Goal: Communication & Community: Connect with others

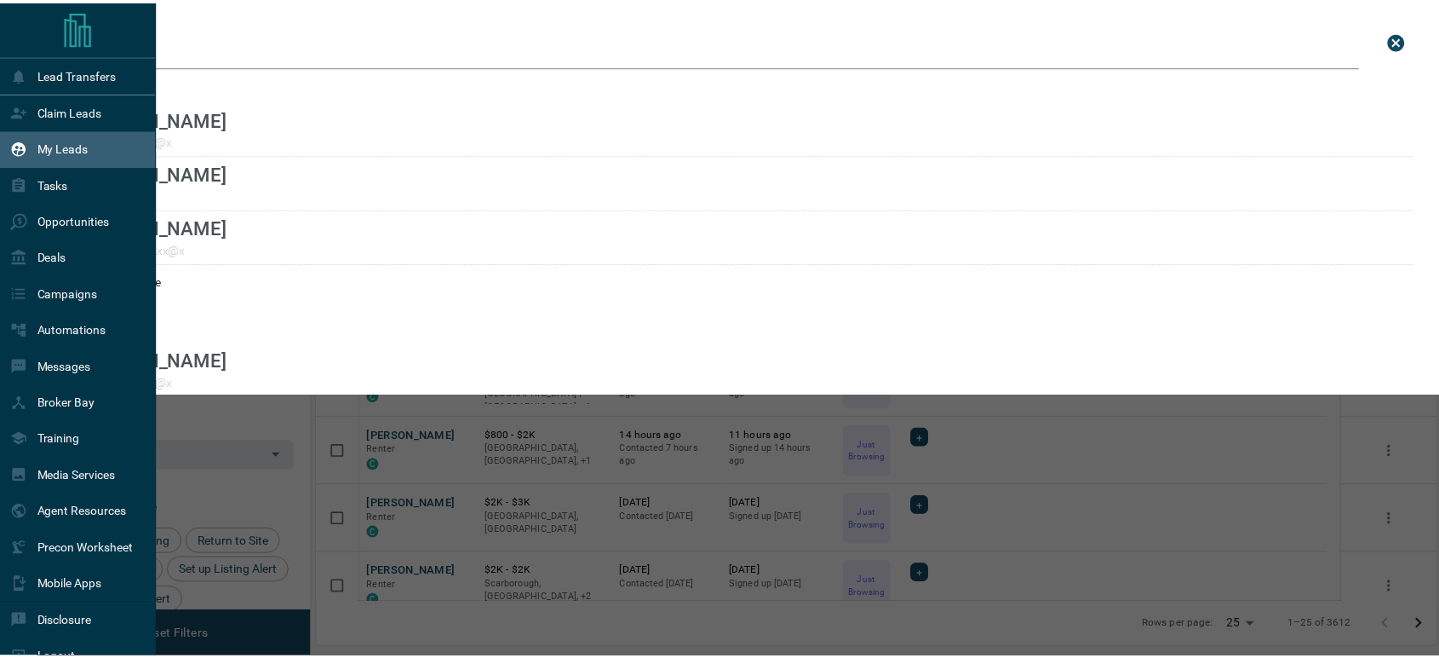
scroll to position [491, 1118]
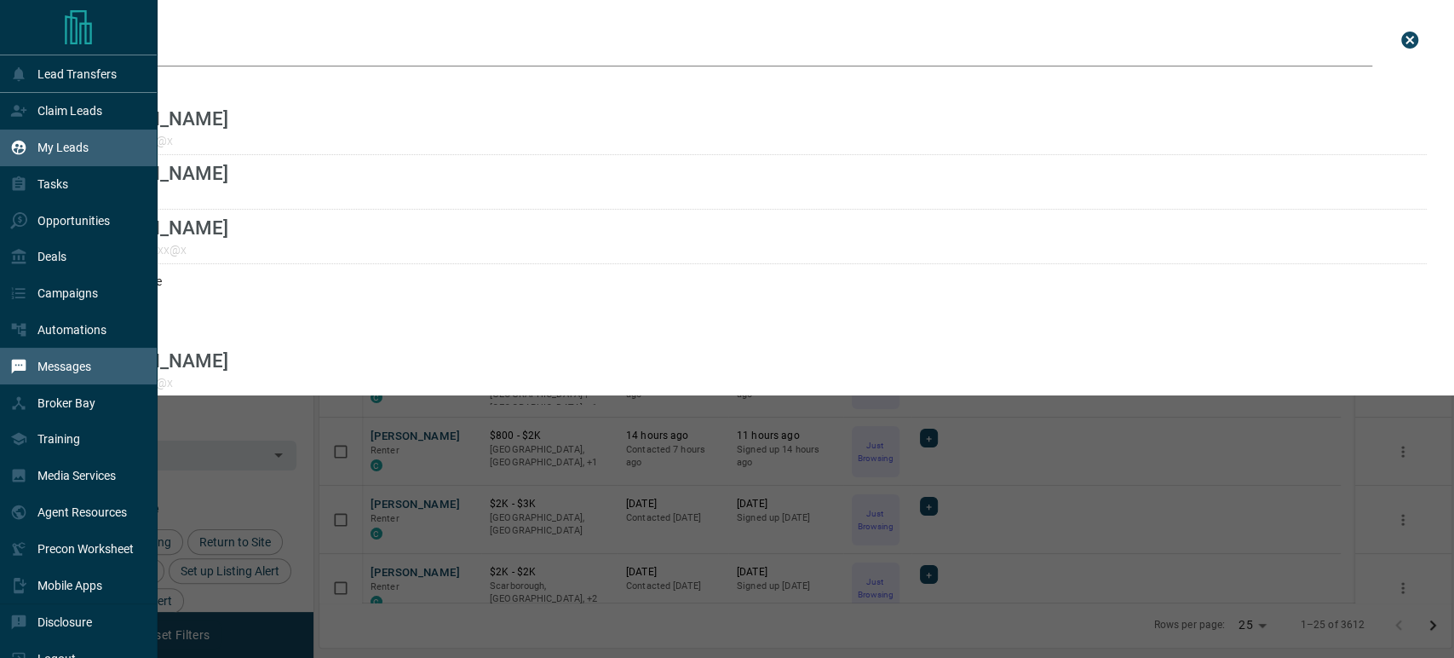
click at [69, 373] on p "Messages" at bounding box center [64, 366] width 54 height 14
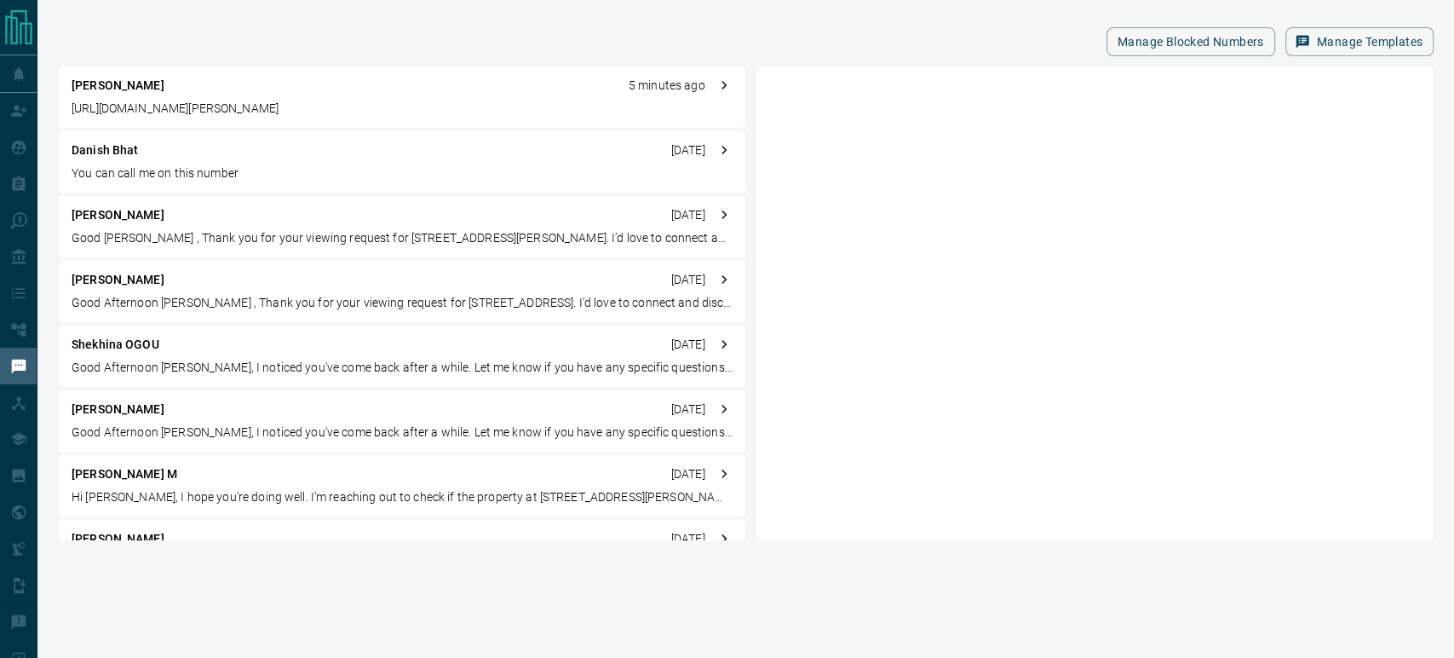
click at [97, 86] on p "[PERSON_NAME]" at bounding box center [118, 86] width 93 height 18
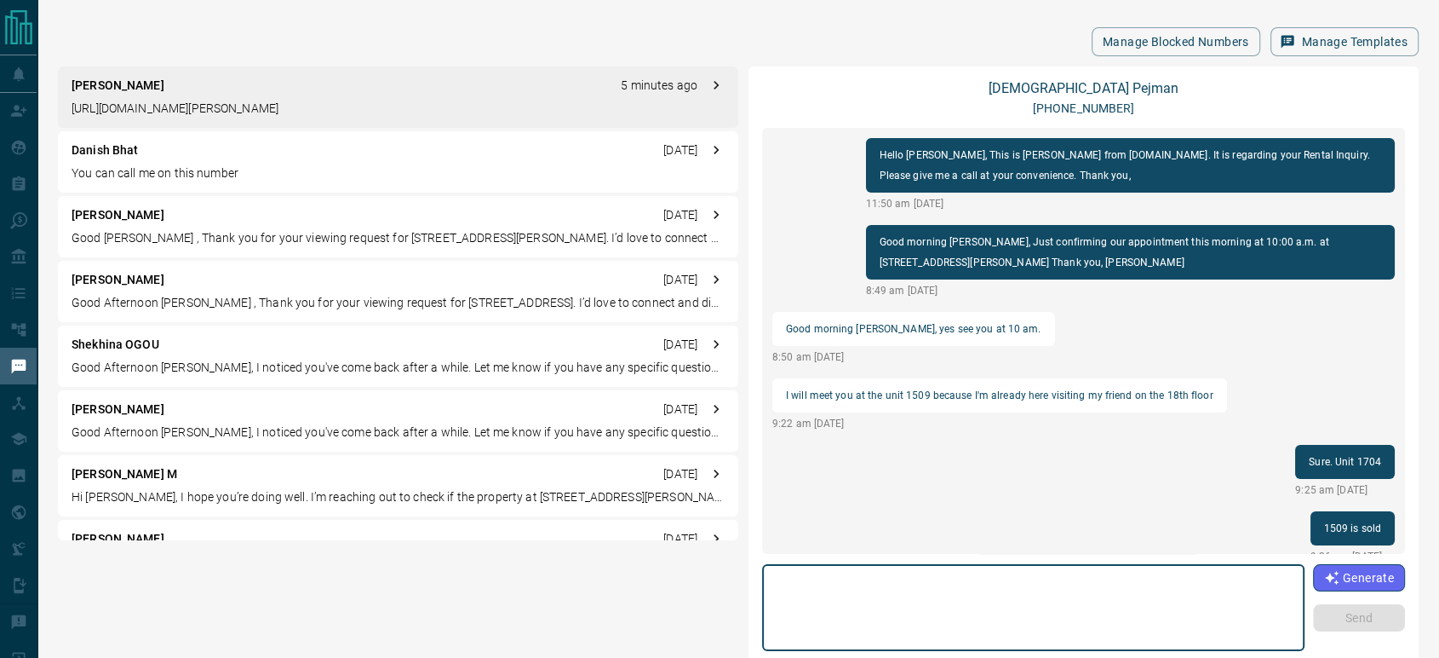
scroll to position [970, 0]
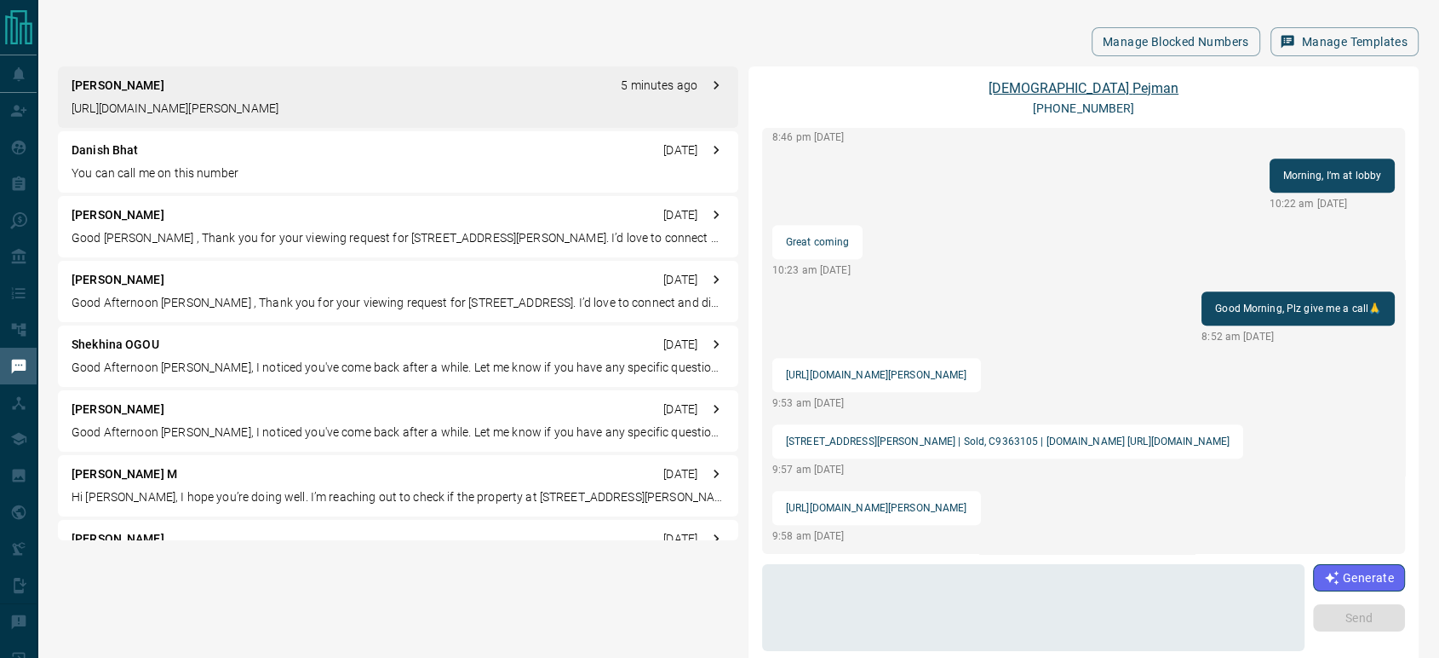
click at [1087, 94] on link "[PERSON_NAME]" at bounding box center [1084, 88] width 190 height 16
